Goal: Task Accomplishment & Management: Manage account settings

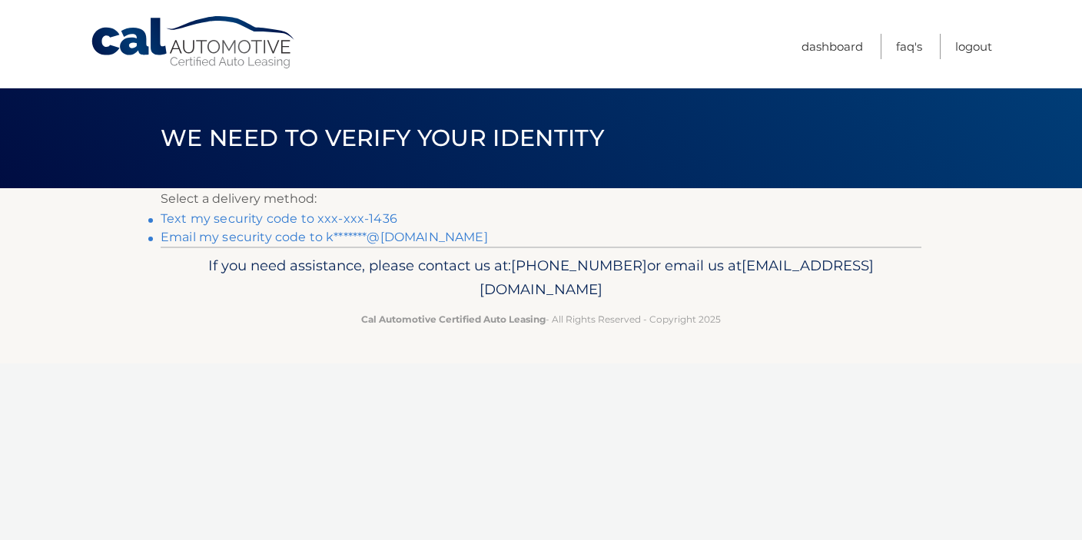
click at [204, 237] on link "Email my security code to k*******@msn.com" at bounding box center [324, 237] width 327 height 15
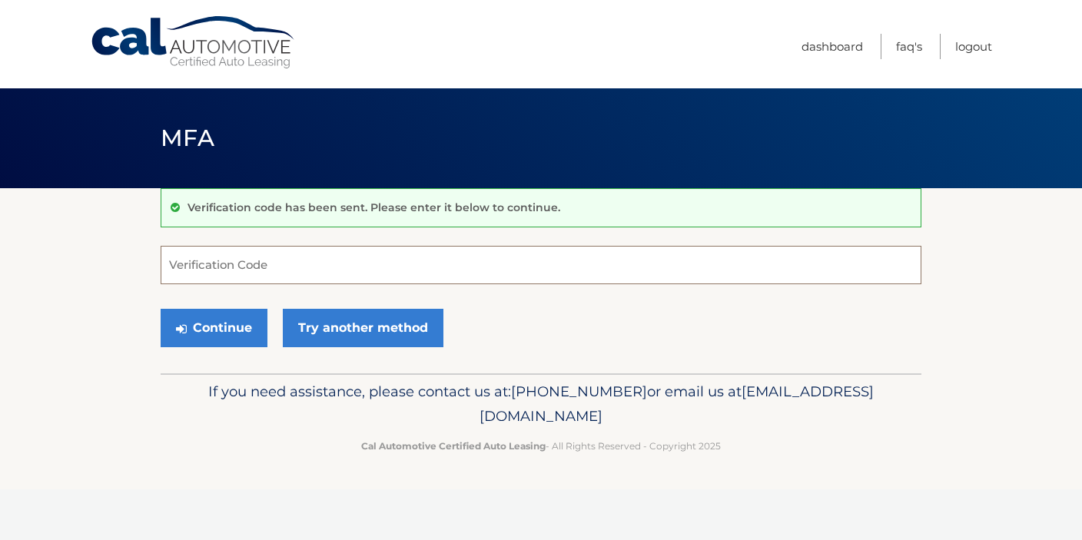
click at [207, 271] on input "Verification Code" at bounding box center [541, 265] width 761 height 38
type input "0"
type input "909565"
click at [221, 325] on button "Continue" at bounding box center [214, 328] width 107 height 38
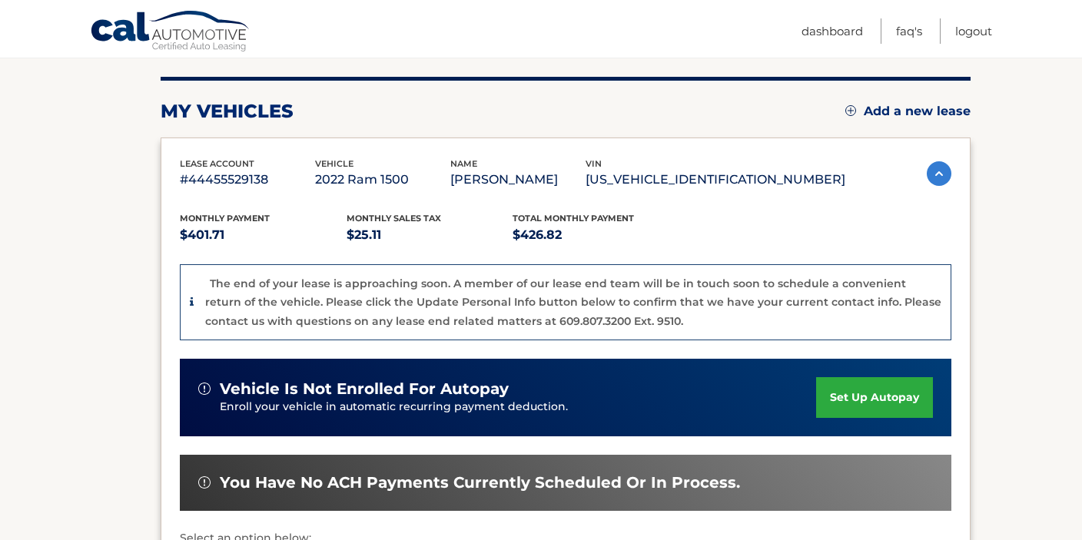
scroll to position [175, 0]
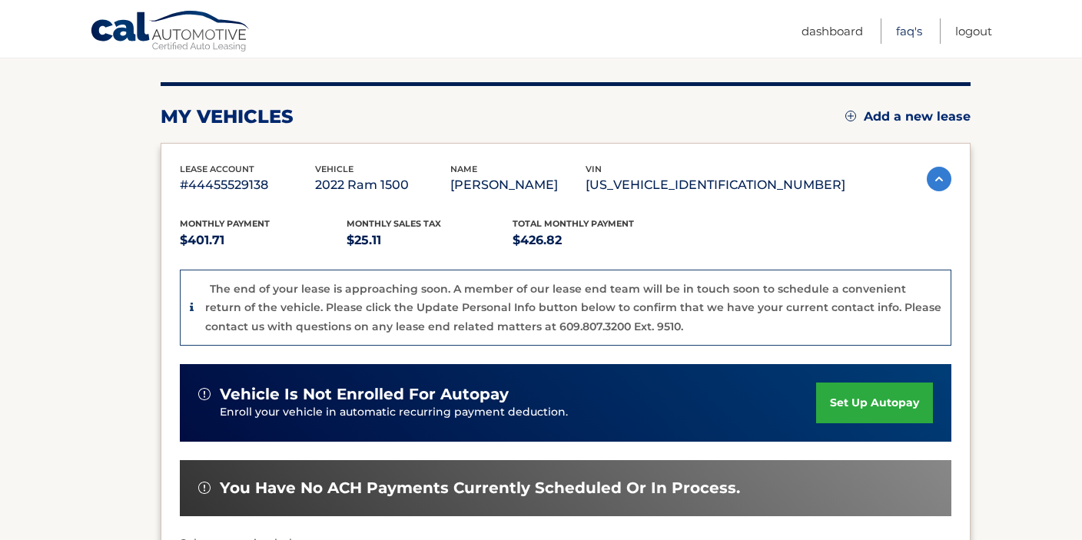
click at [904, 29] on link "FAQ's" at bounding box center [909, 30] width 26 height 25
